Goal: Obtain resource: Download file/media

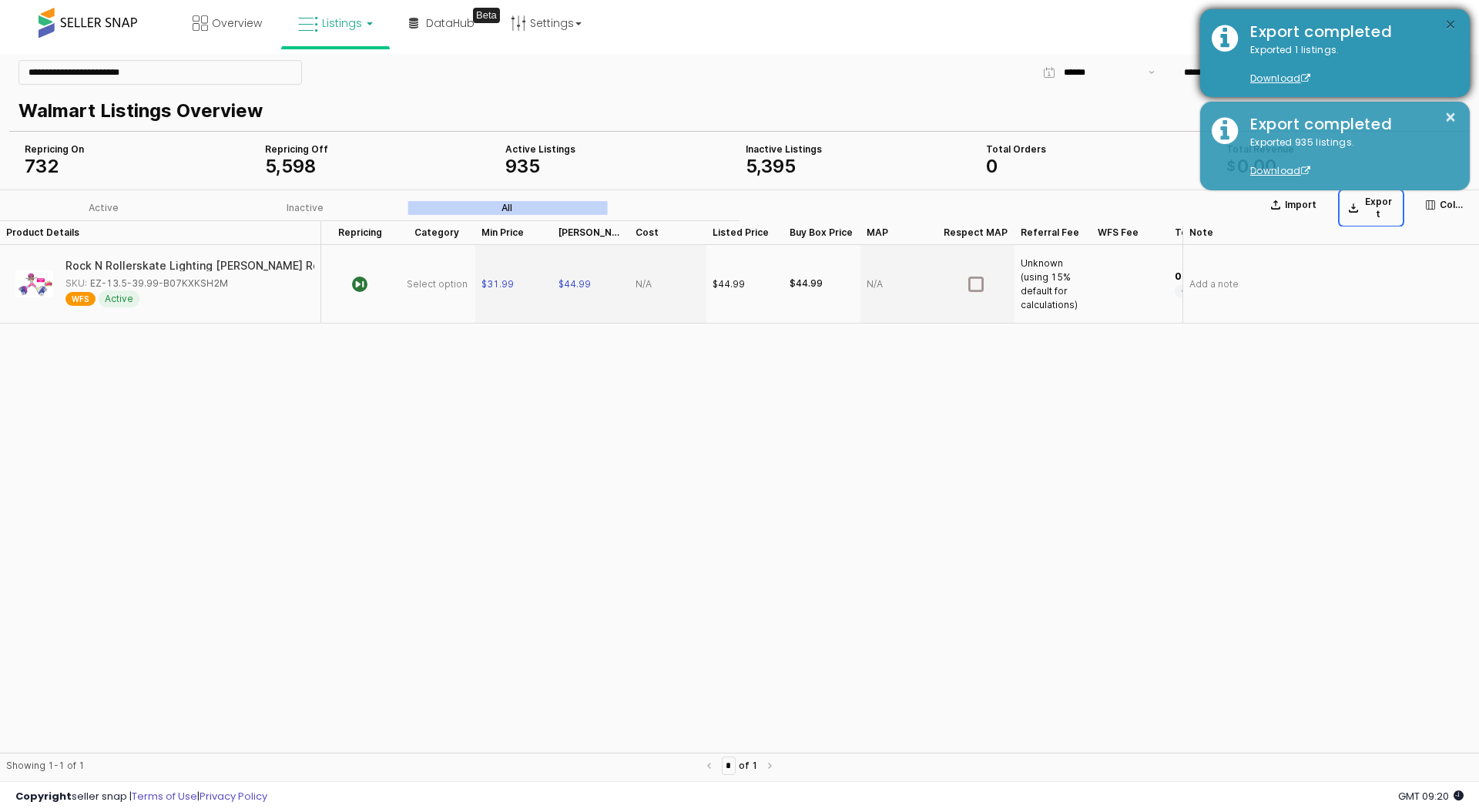
click at [1452, 27] on button "×" at bounding box center [1450, 25] width 12 height 19
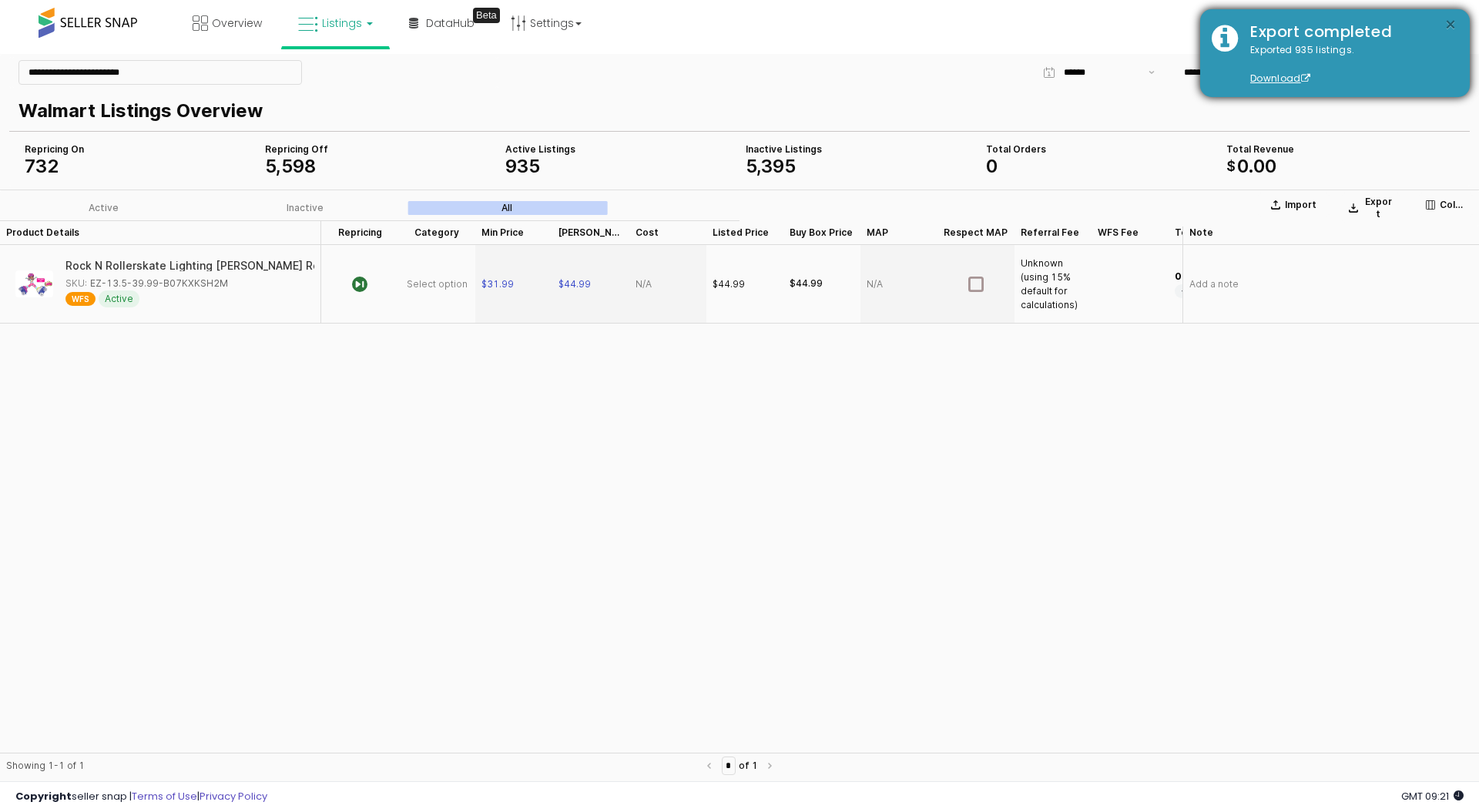
click at [1451, 22] on button "×" at bounding box center [1450, 25] width 12 height 19
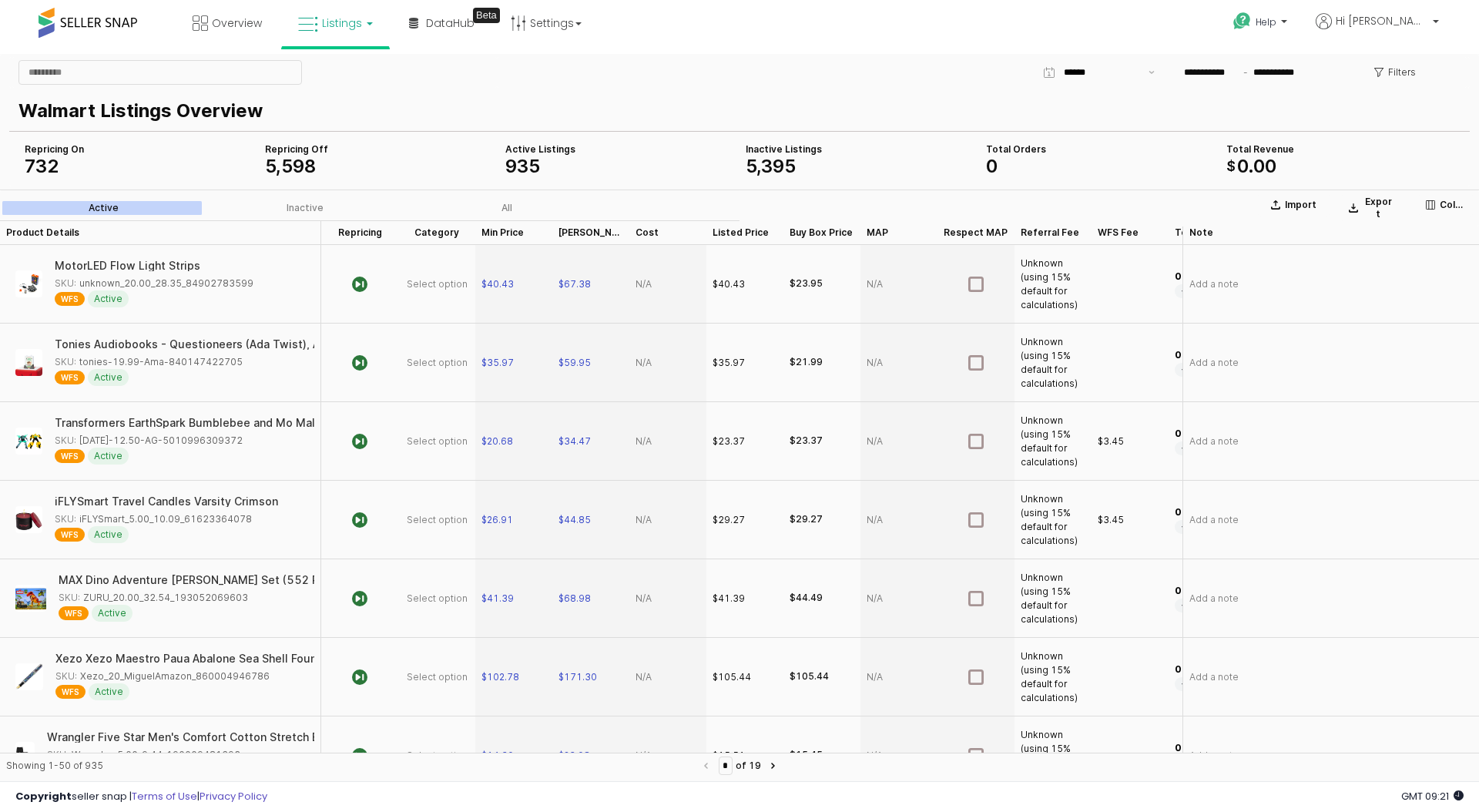
click at [1348, 128] on div "Walmart Listings Overview" at bounding box center [739, 109] width 1461 height 43
click at [1380, 212] on button "Export" at bounding box center [1371, 208] width 59 height 31
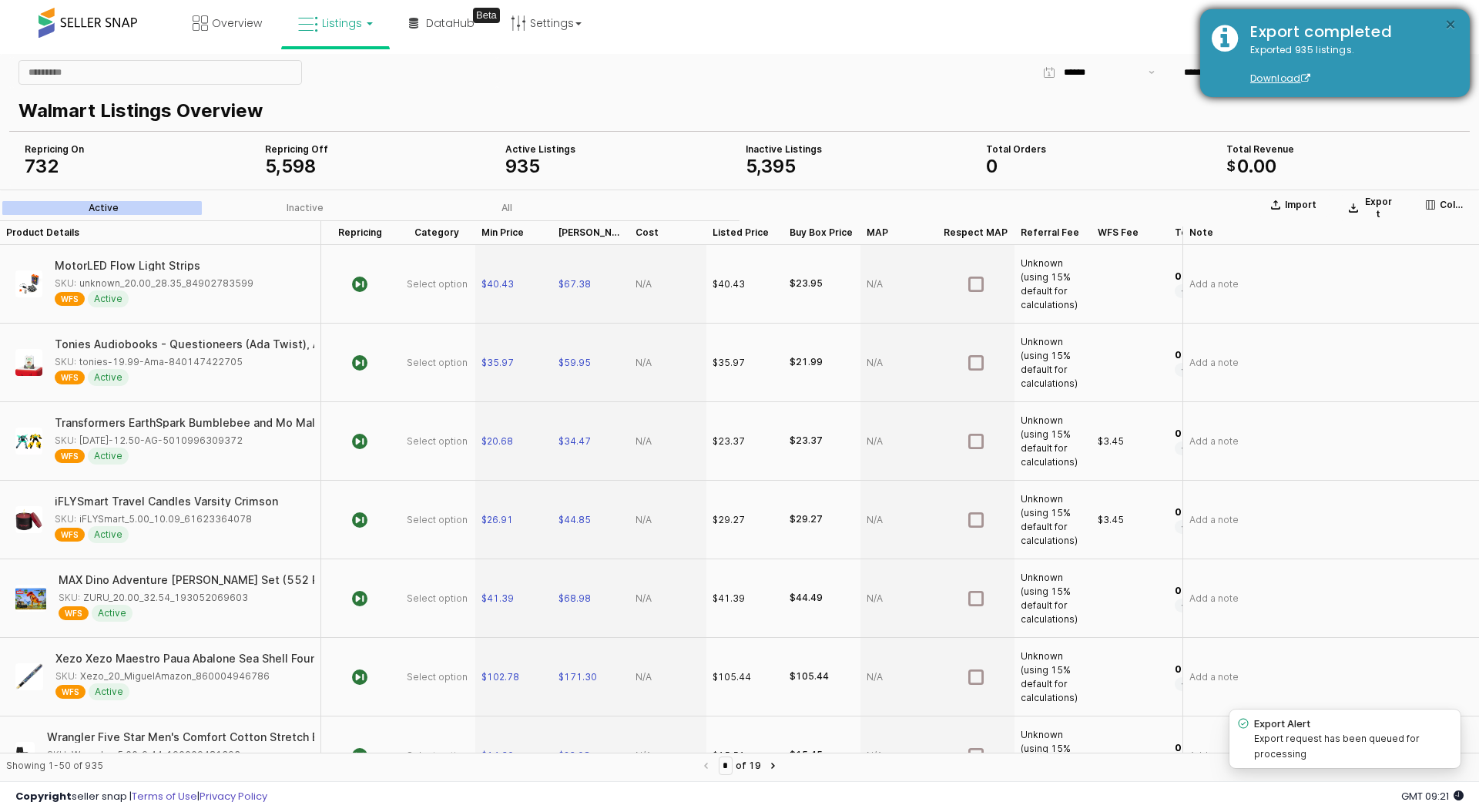
click at [1452, 24] on button "×" at bounding box center [1450, 25] width 12 height 19
